Goal: Task Accomplishment & Management: Complete application form

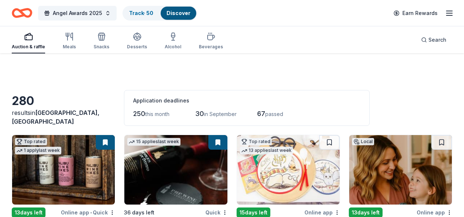
scroll to position [7741, 0]
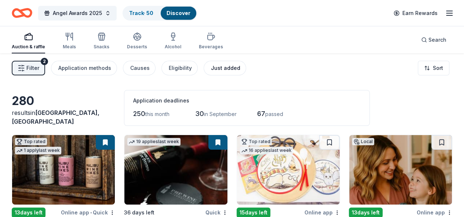
click at [219, 71] on div "Just added" at bounding box center [225, 68] width 29 height 9
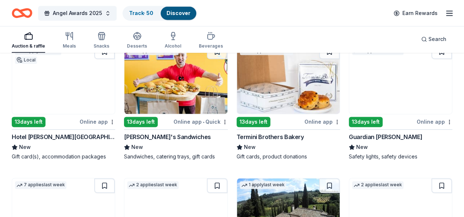
scroll to position [523, 0]
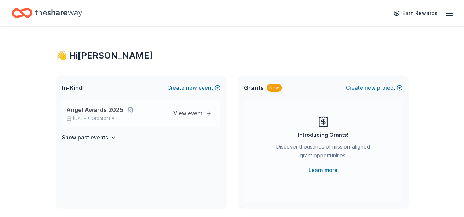
click at [106, 110] on span "Angel Awards 2025" at bounding box center [94, 110] width 57 height 9
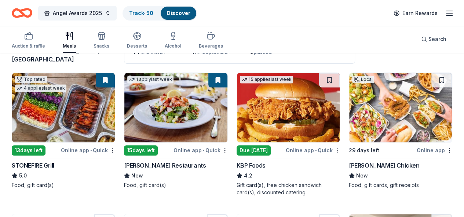
scroll to position [63, 0]
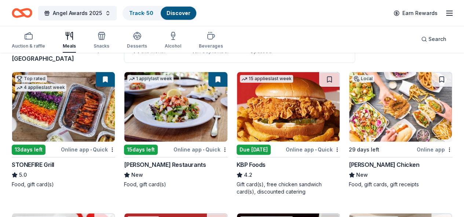
click at [349, 99] on img at bounding box center [400, 107] width 103 height 70
click at [431, 77] on button at bounding box center [441, 79] width 21 height 15
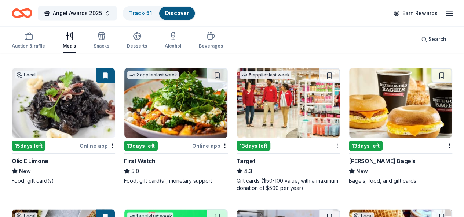
scroll to position [629, 0]
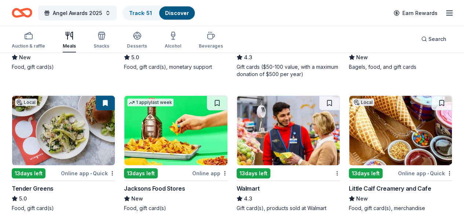
scroll to position [761, 0]
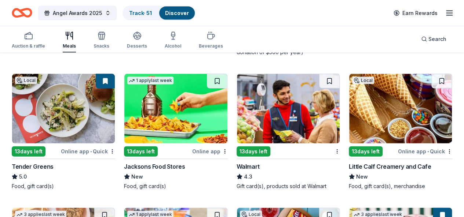
click at [319, 208] on button at bounding box center [329, 215] width 21 height 15
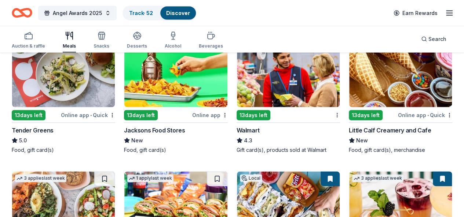
scroll to position [803, 0]
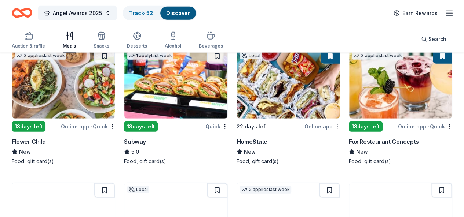
scroll to position [925, 0]
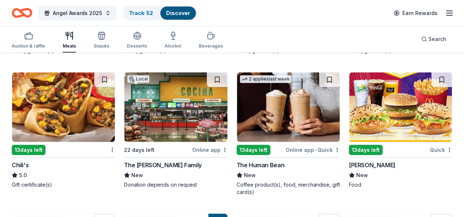
scroll to position [1040, 0]
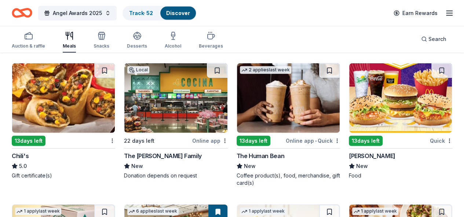
click at [431, 205] on button at bounding box center [441, 212] width 21 height 15
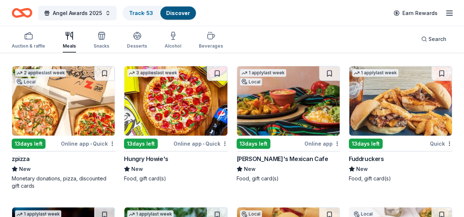
scroll to position [2407, 0]
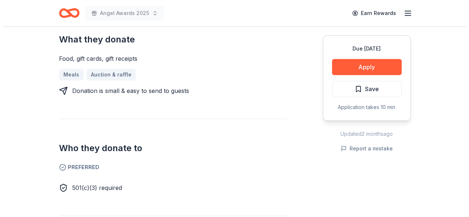
scroll to position [303, 0]
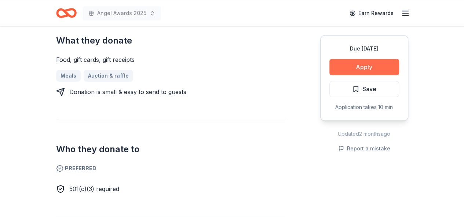
click at [358, 66] on button "Apply" at bounding box center [364, 67] width 70 height 16
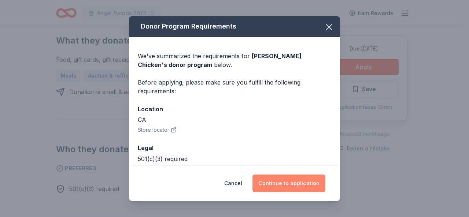
click at [288, 183] on button "Continue to application" at bounding box center [288, 184] width 73 height 18
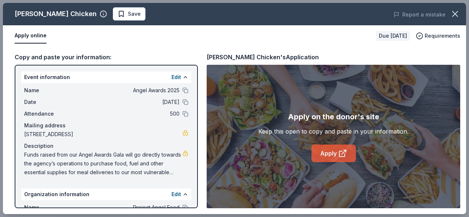
click at [340, 158] on icon at bounding box center [342, 153] width 9 height 9
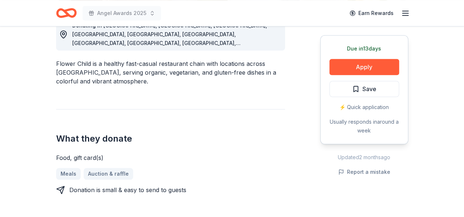
scroll to position [168, 0]
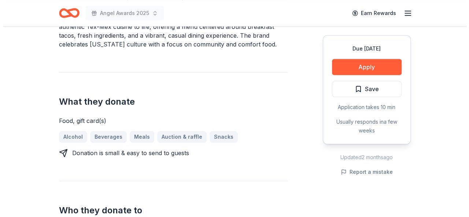
scroll to position [246, 0]
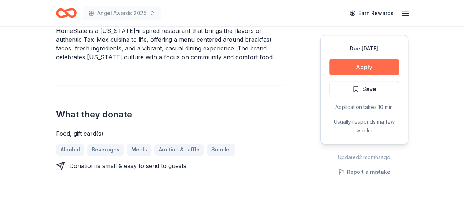
click at [357, 68] on button "Apply" at bounding box center [364, 67] width 70 height 16
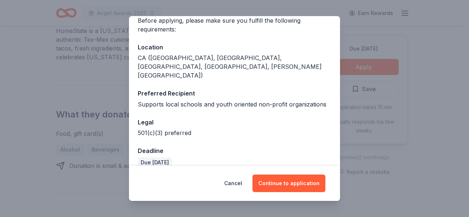
scroll to position [63, 0]
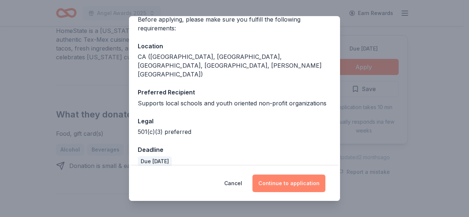
click at [279, 185] on button "Continue to application" at bounding box center [288, 184] width 73 height 18
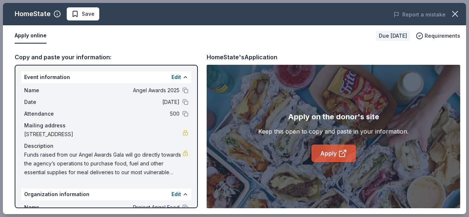
click at [328, 153] on link "Apply" at bounding box center [333, 154] width 44 height 18
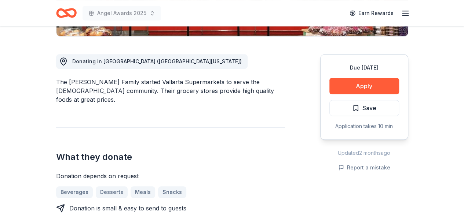
scroll to position [207, 0]
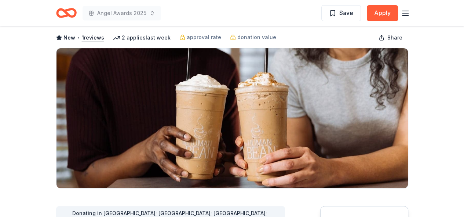
scroll to position [6, 0]
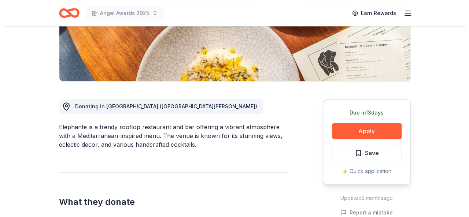
scroll to position [179, 0]
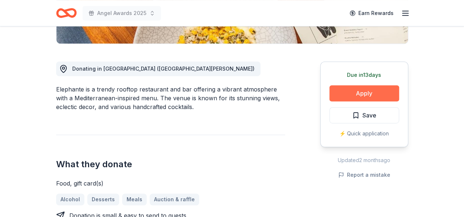
click at [356, 91] on button "Apply" at bounding box center [364, 93] width 70 height 16
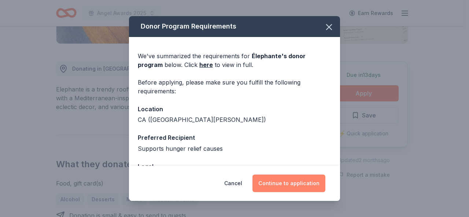
click at [286, 181] on button "Continue to application" at bounding box center [288, 184] width 73 height 18
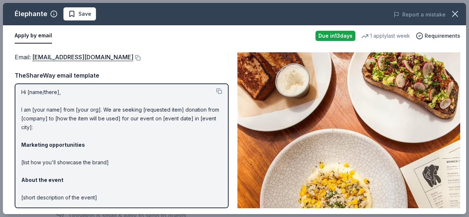
scroll to position [0, 0]
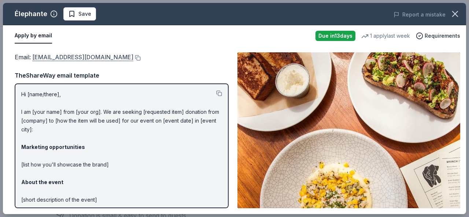
drag, startPoint x: 97, startPoint y: 59, endPoint x: 44, endPoint y: 54, distance: 53.1
click at [44, 54] on div "Email : info@elephantela.com" at bounding box center [122, 57] width 214 height 10
click at [132, 64] on div "Email : info@elephantela.com TheShareWay email template Hi [name/there], I am […" at bounding box center [122, 130] width 214 height 156
click at [51, 57] on link "info@elephantela.com" at bounding box center [82, 57] width 101 height 10
